Goal: Navigation & Orientation: Find specific page/section

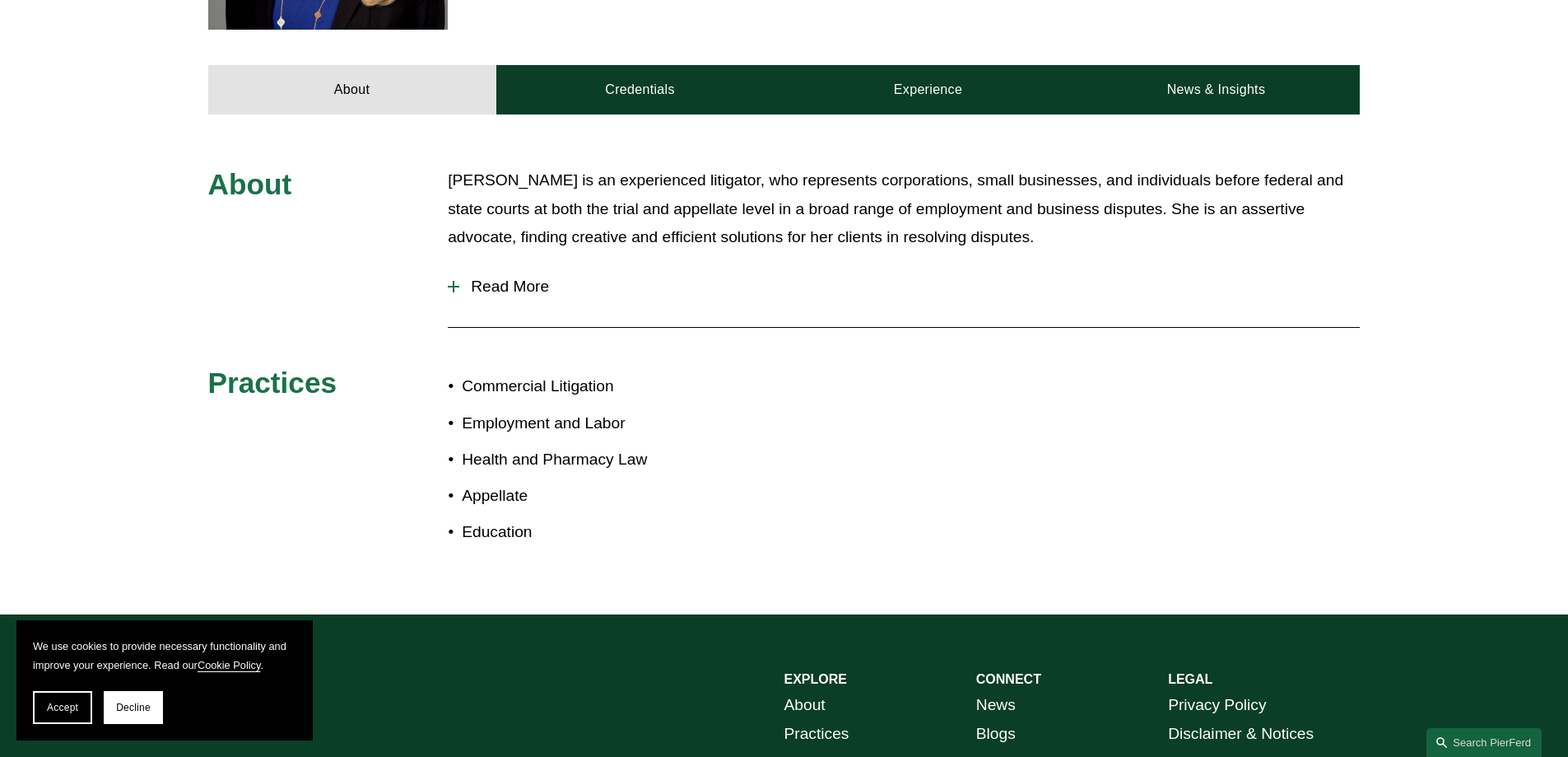
scroll to position [659, 0]
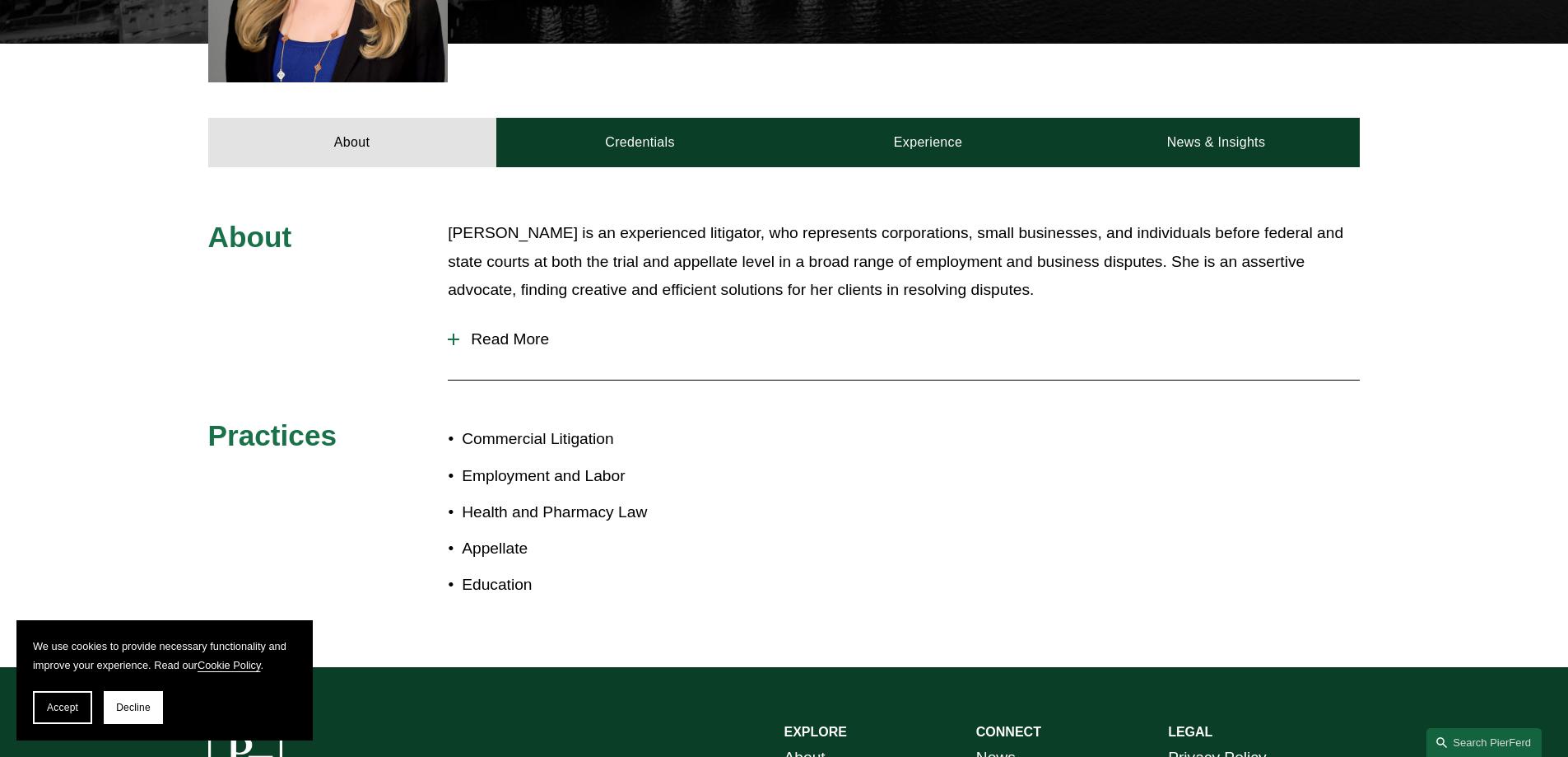
click at [515, 318] on button "Read More" at bounding box center [904, 339] width 912 height 43
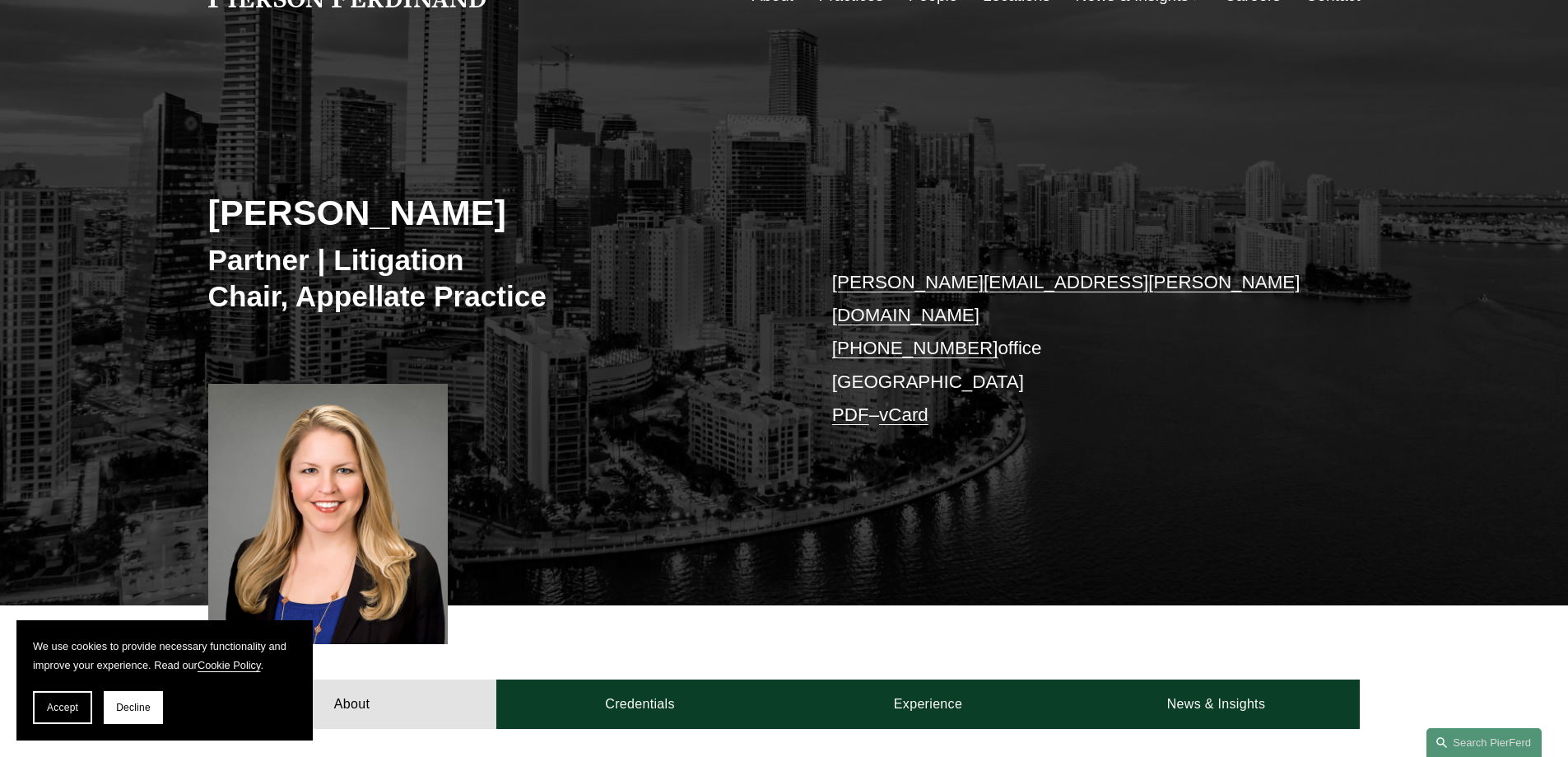
scroll to position [0, 0]
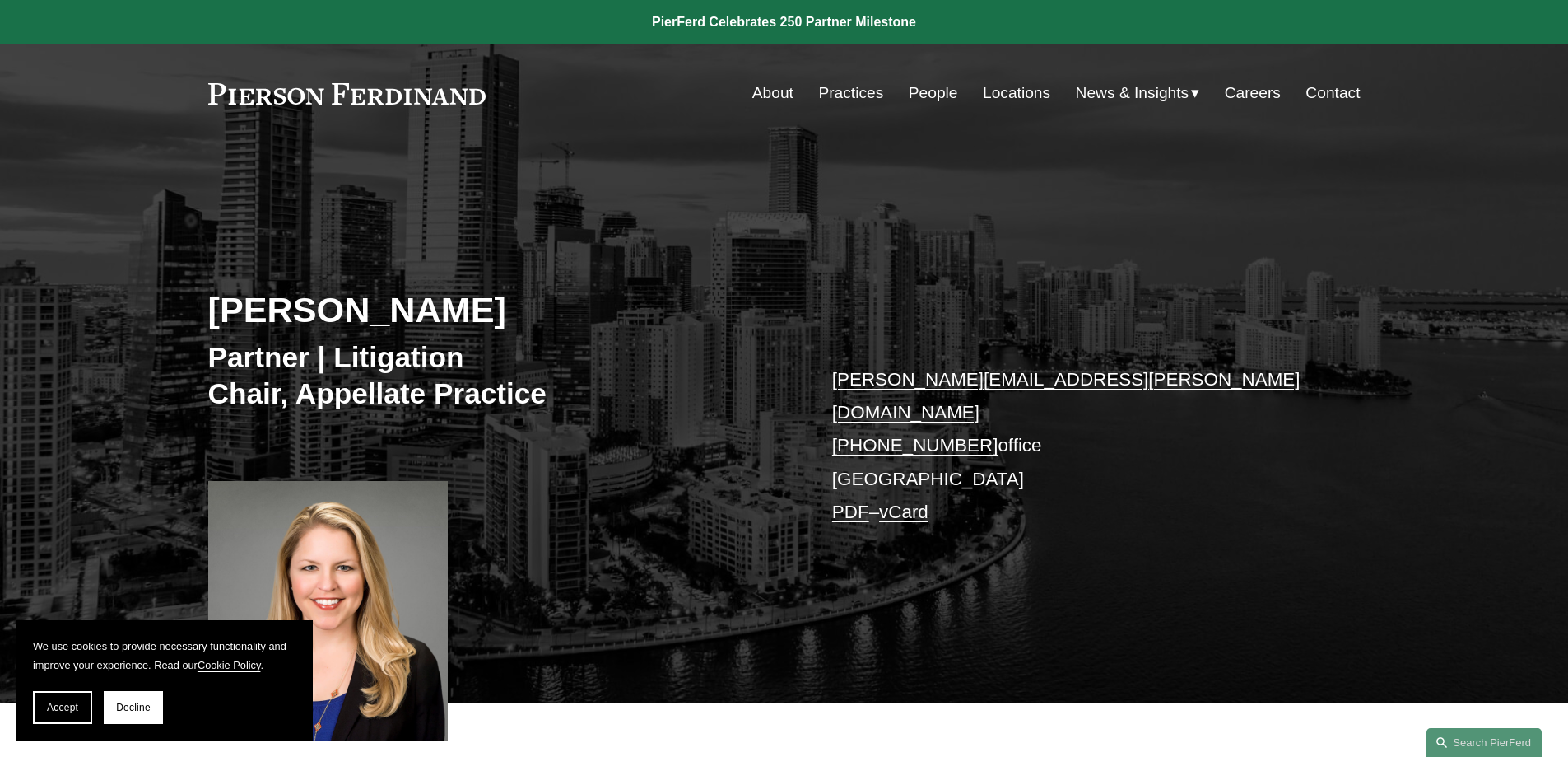
click at [931, 91] on link "People" at bounding box center [933, 93] width 49 height 31
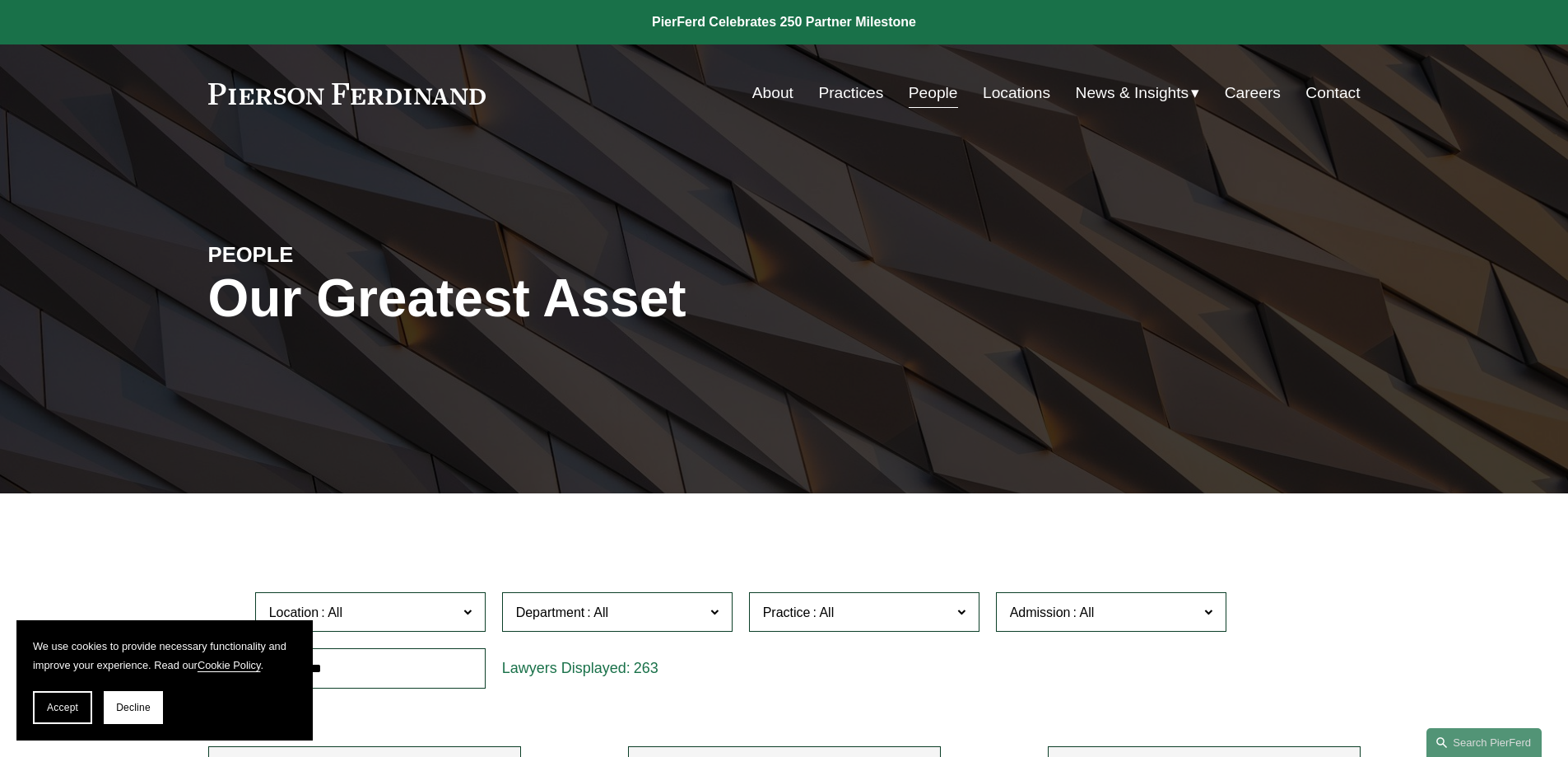
click at [763, 94] on link "About" at bounding box center [773, 93] width 41 height 31
